Goal: Information Seeking & Learning: Learn about a topic

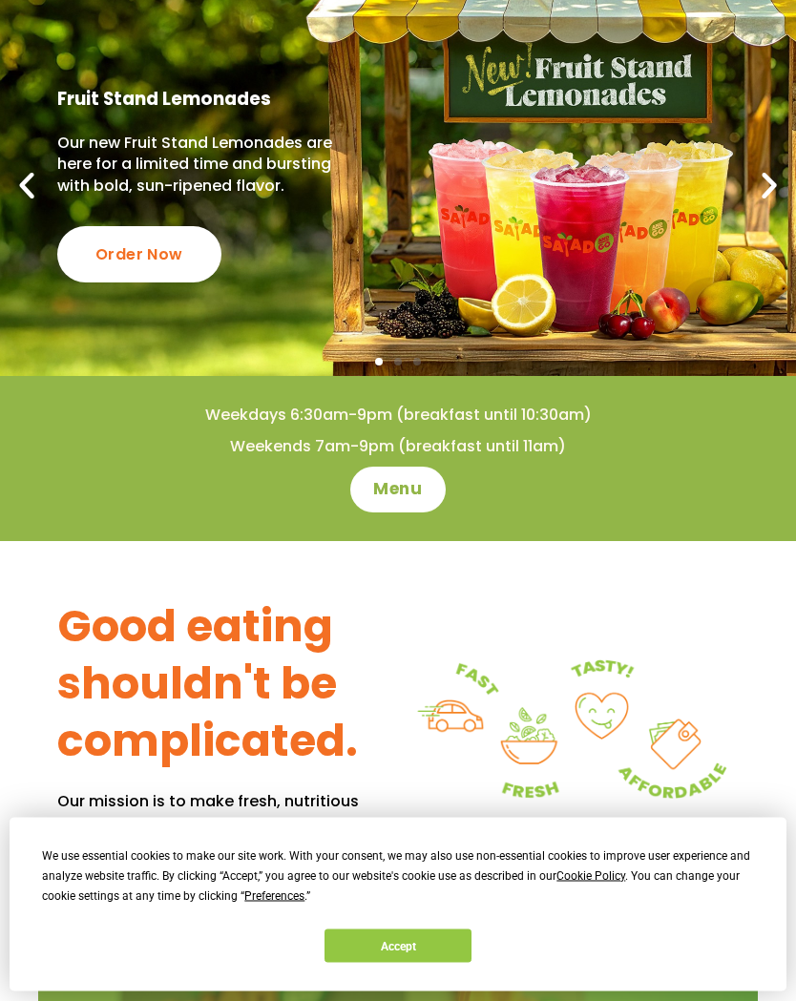
scroll to position [115, 0]
click at [414, 481] on span "Menu" at bounding box center [397, 489] width 49 height 23
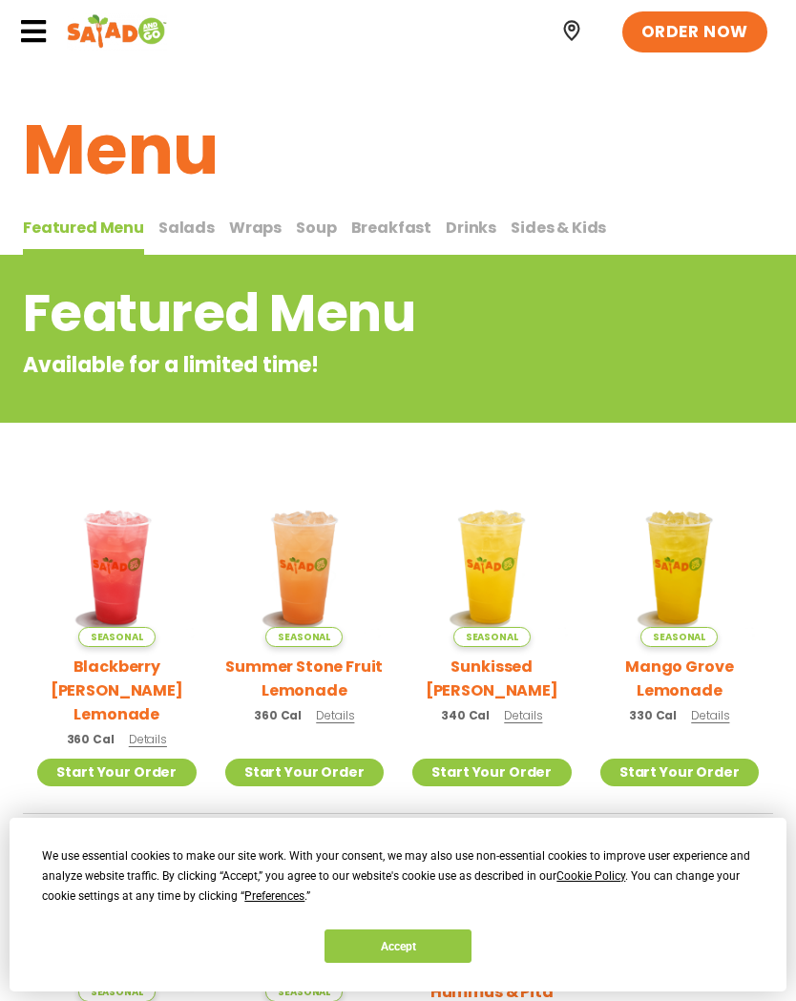
click at [260, 234] on span "Wraps" at bounding box center [255, 228] width 52 height 22
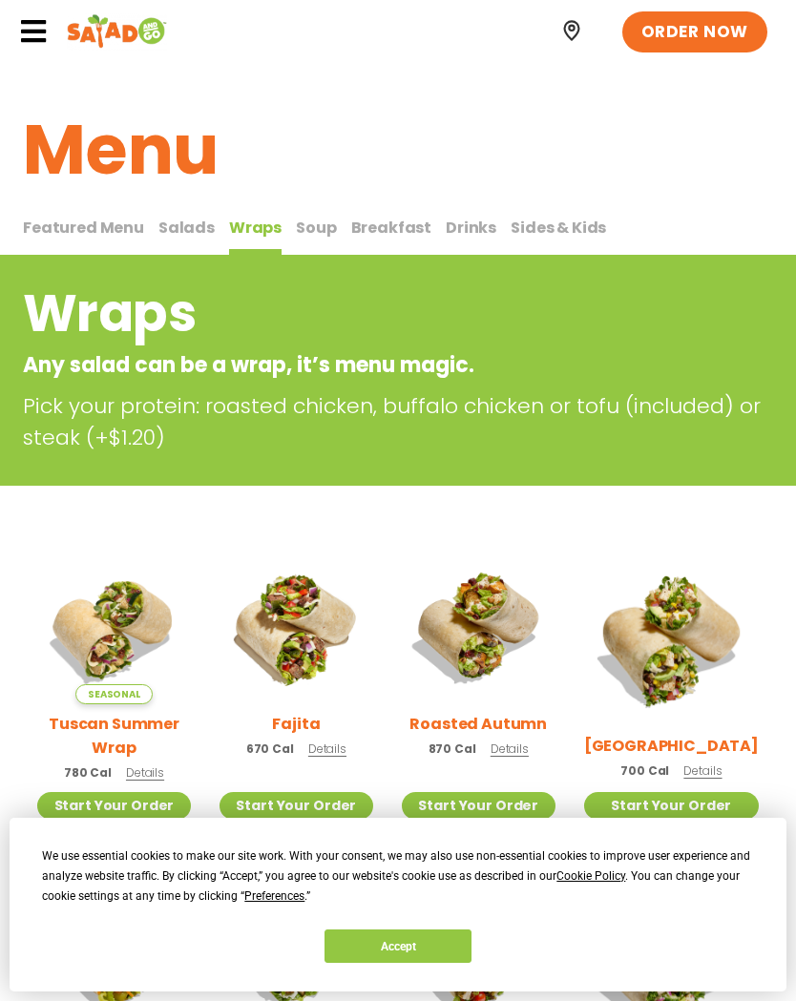
click at [303, 231] on span "Soup" at bounding box center [316, 228] width 40 height 22
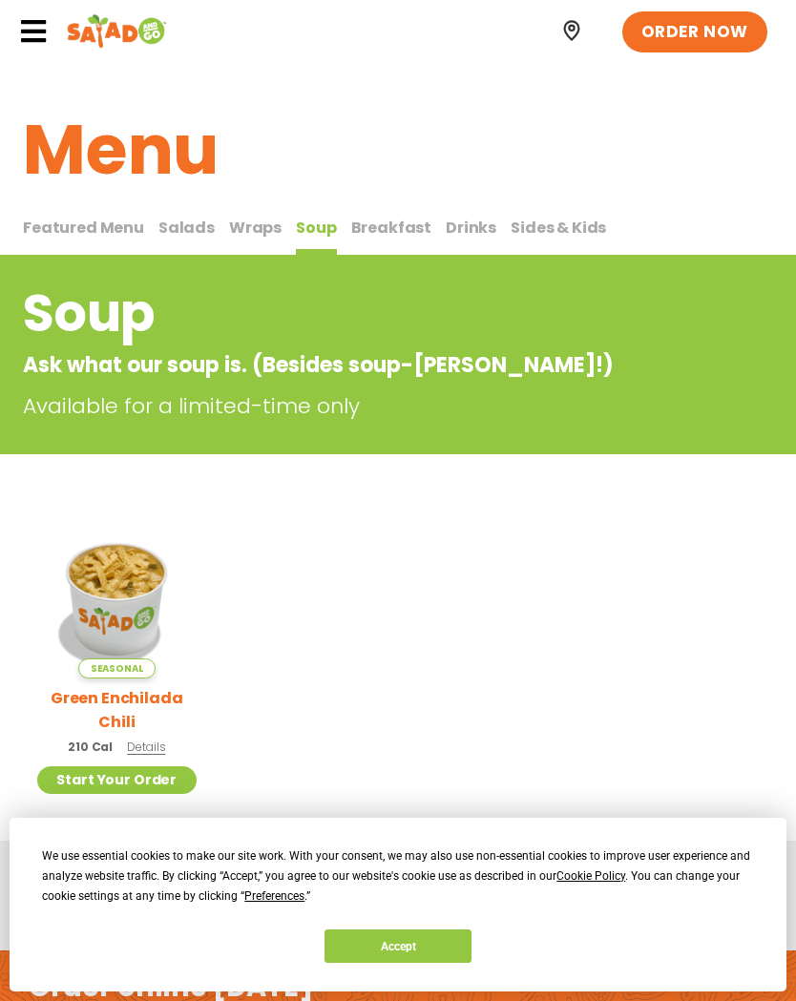
click at [194, 236] on span "Salads" at bounding box center [186, 228] width 56 height 22
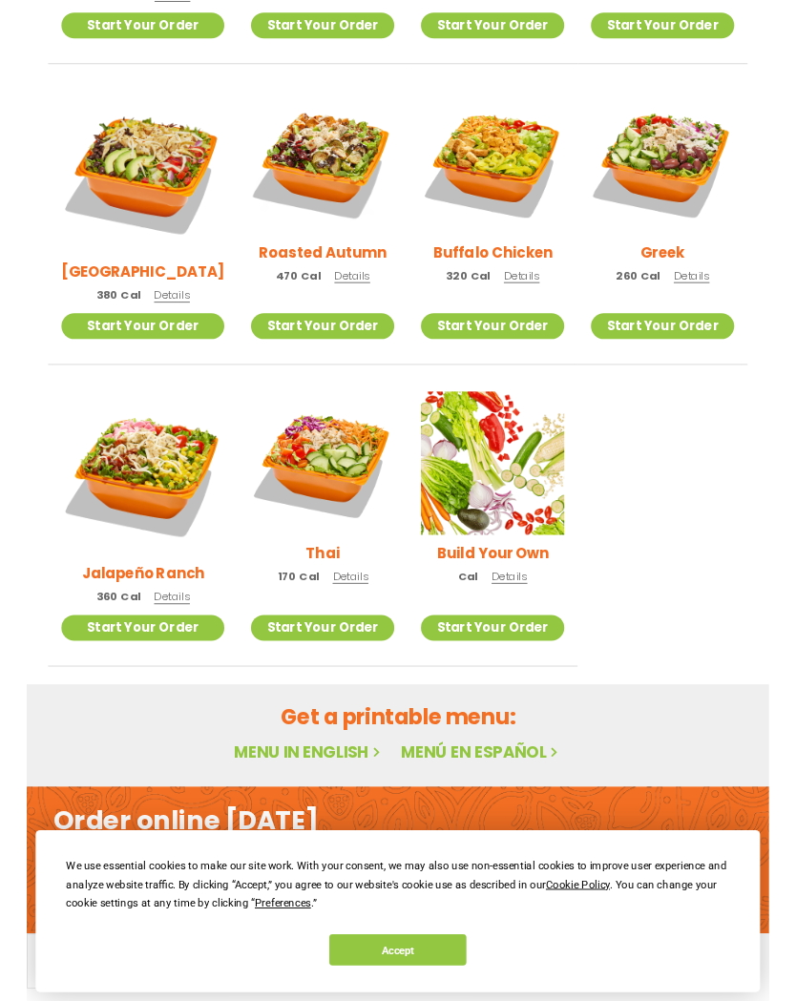
scroll to position [905, 0]
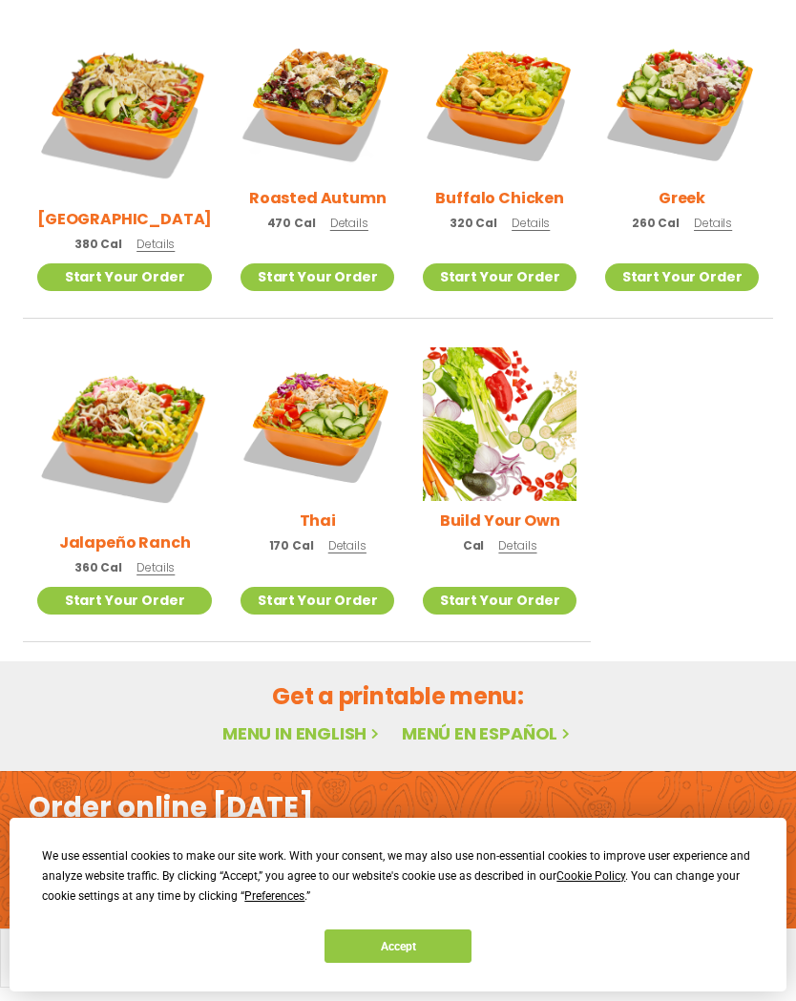
click at [334, 394] on img at bounding box center [317, 424] width 154 height 154
